Goal: Task Accomplishment & Management: Manage account settings

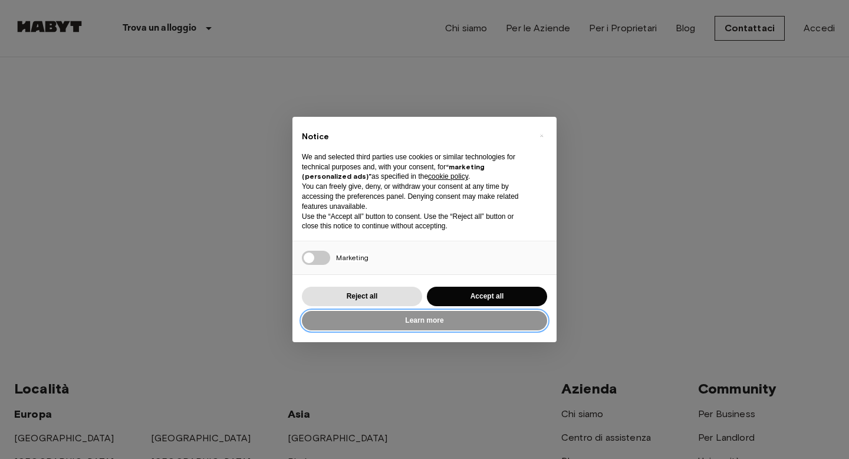
click at [494, 315] on button "Learn more" at bounding box center [424, 320] width 245 height 19
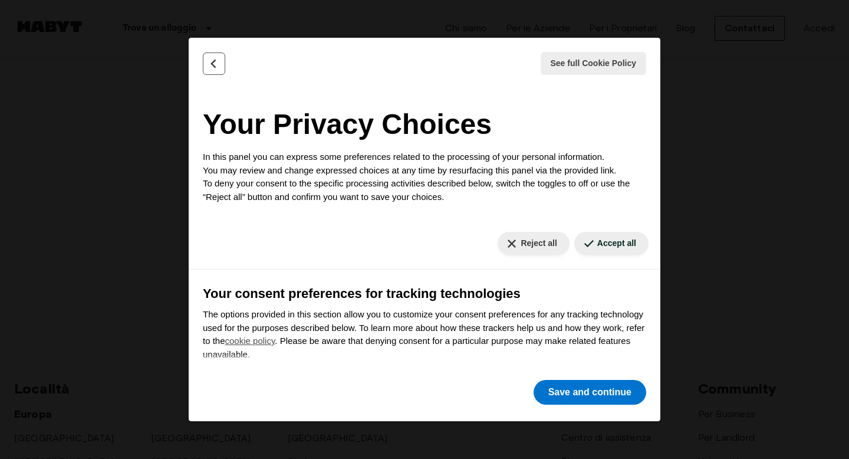
click at [213, 66] on icon "Back" at bounding box center [214, 64] width 4 height 8
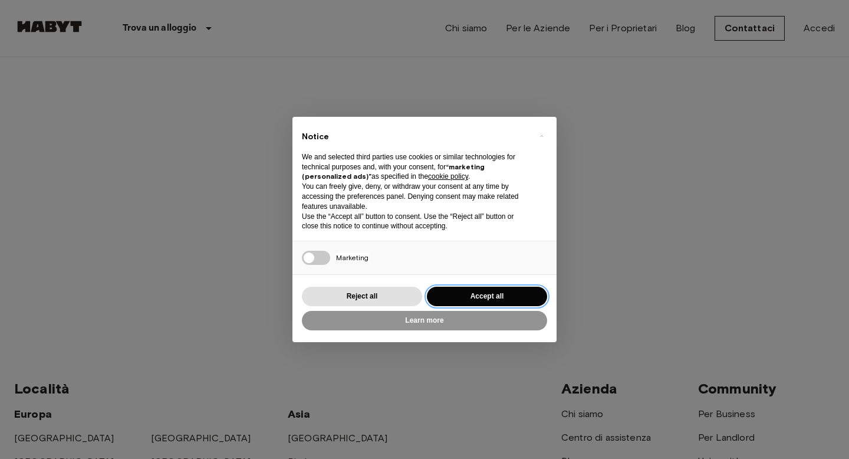
click at [489, 291] on button "Accept all" at bounding box center [487, 296] width 120 height 19
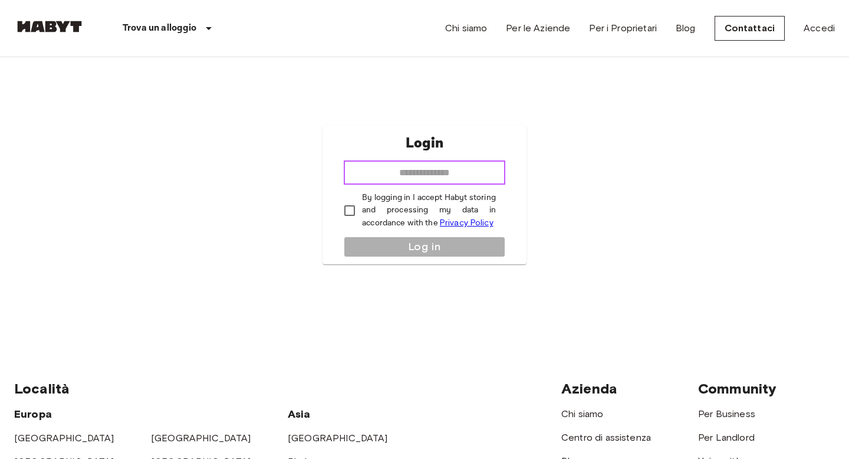
click at [454, 174] on input "email" at bounding box center [425, 173] width 162 height 24
type input "**********"
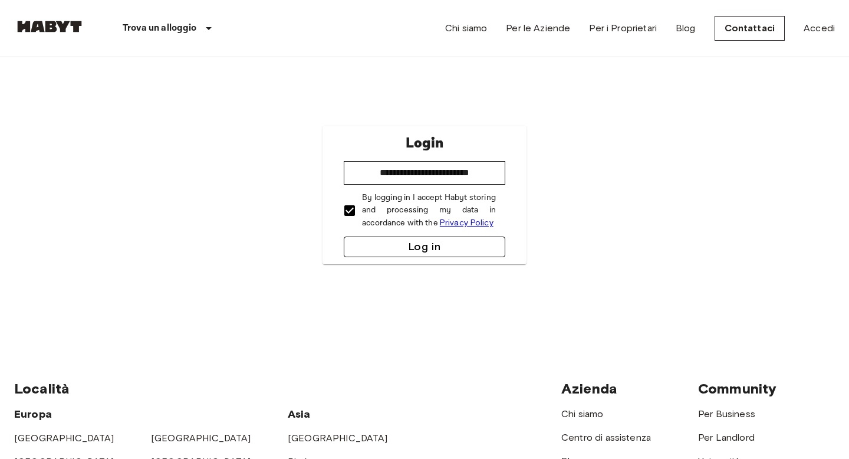
click at [397, 246] on button "Log in" at bounding box center [425, 246] width 162 height 21
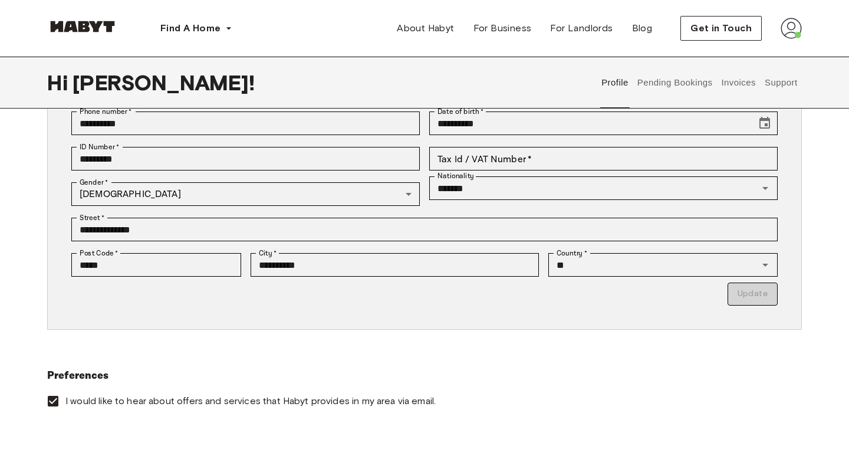
scroll to position [5, 0]
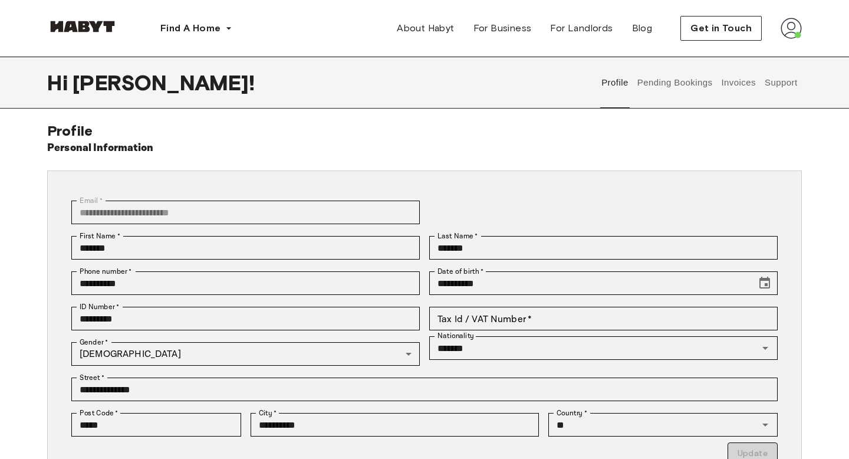
click at [657, 87] on button "Pending Bookings" at bounding box center [675, 83] width 78 height 52
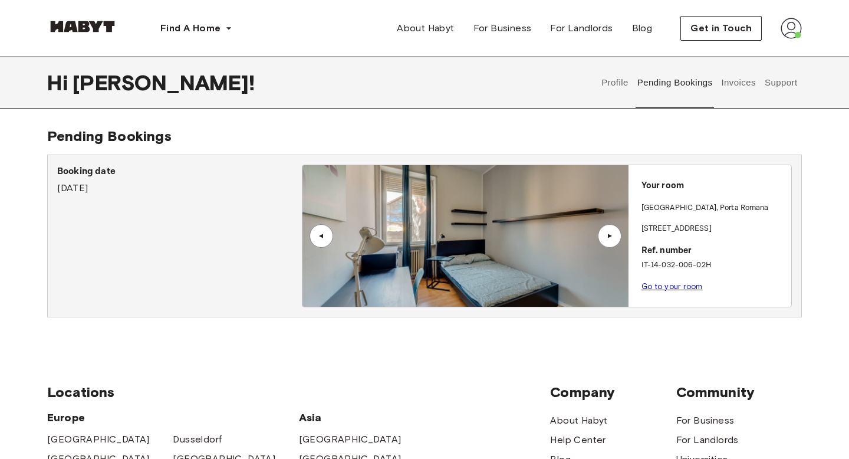
click at [609, 233] on div "▲" at bounding box center [610, 235] width 12 height 7
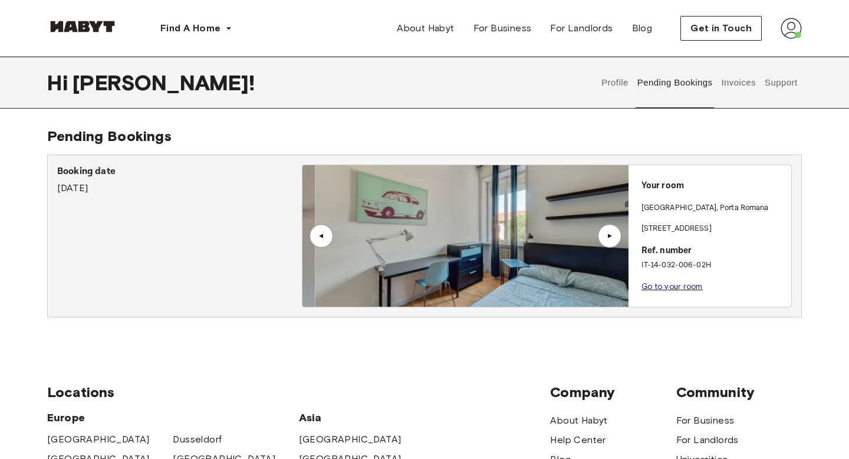
click at [609, 233] on div "▲" at bounding box center [610, 235] width 12 height 7
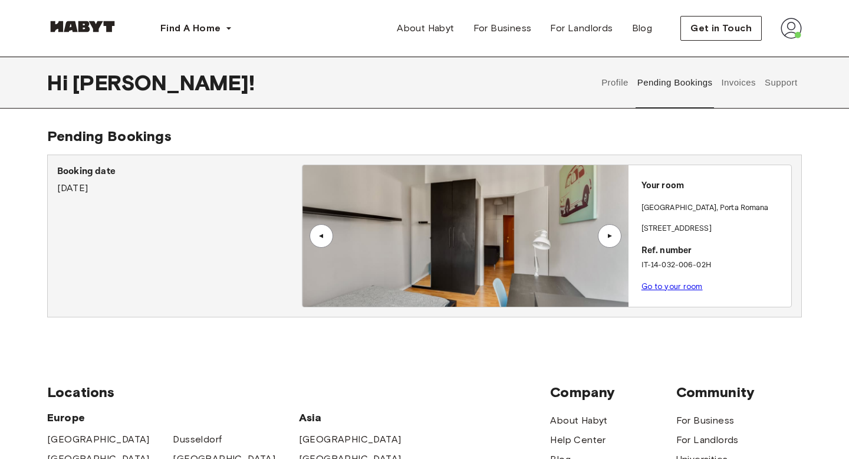
click at [728, 72] on button "Invoices" at bounding box center [738, 83] width 37 height 52
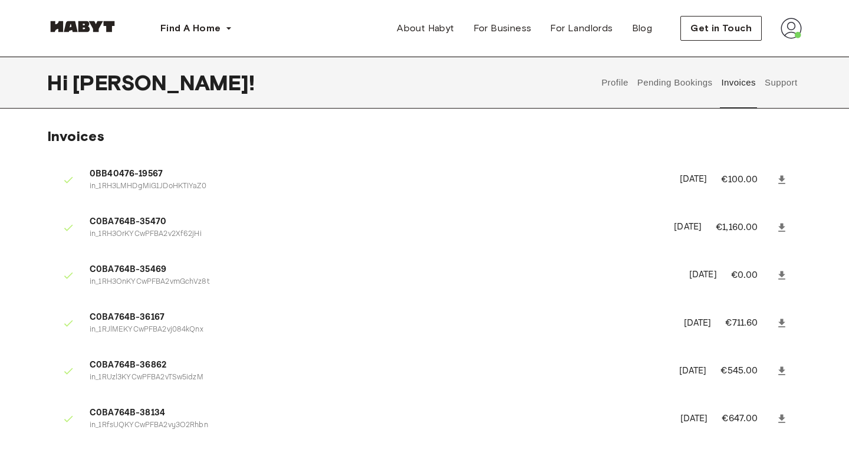
click at [134, 229] on p "in_1RH3OrKYCwPFBA2v2Xf62jHi" at bounding box center [375, 234] width 570 height 11
click at [318, 217] on span "C0BA764B-35470" at bounding box center [375, 222] width 570 height 14
click at [792, 87] on button "Support" at bounding box center [781, 83] width 36 height 52
